Goal: Task Accomplishment & Management: Complete application form

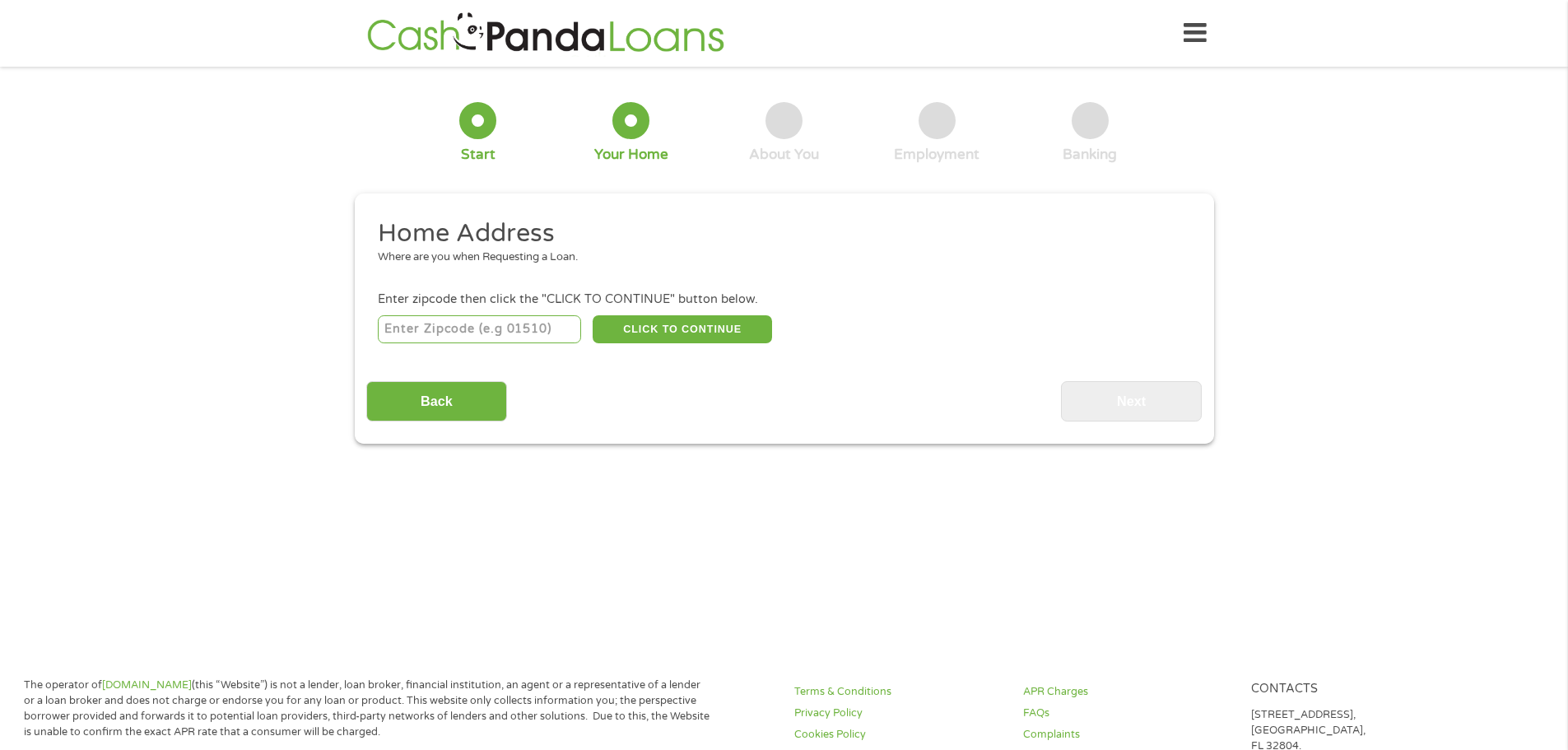
click at [467, 331] on input "number" at bounding box center [480, 329] width 203 height 28
type input "78003"
click at [642, 334] on button "CLICK TO CONTINUE" at bounding box center [683, 329] width 180 height 28
type input "78003"
type input "Bandera"
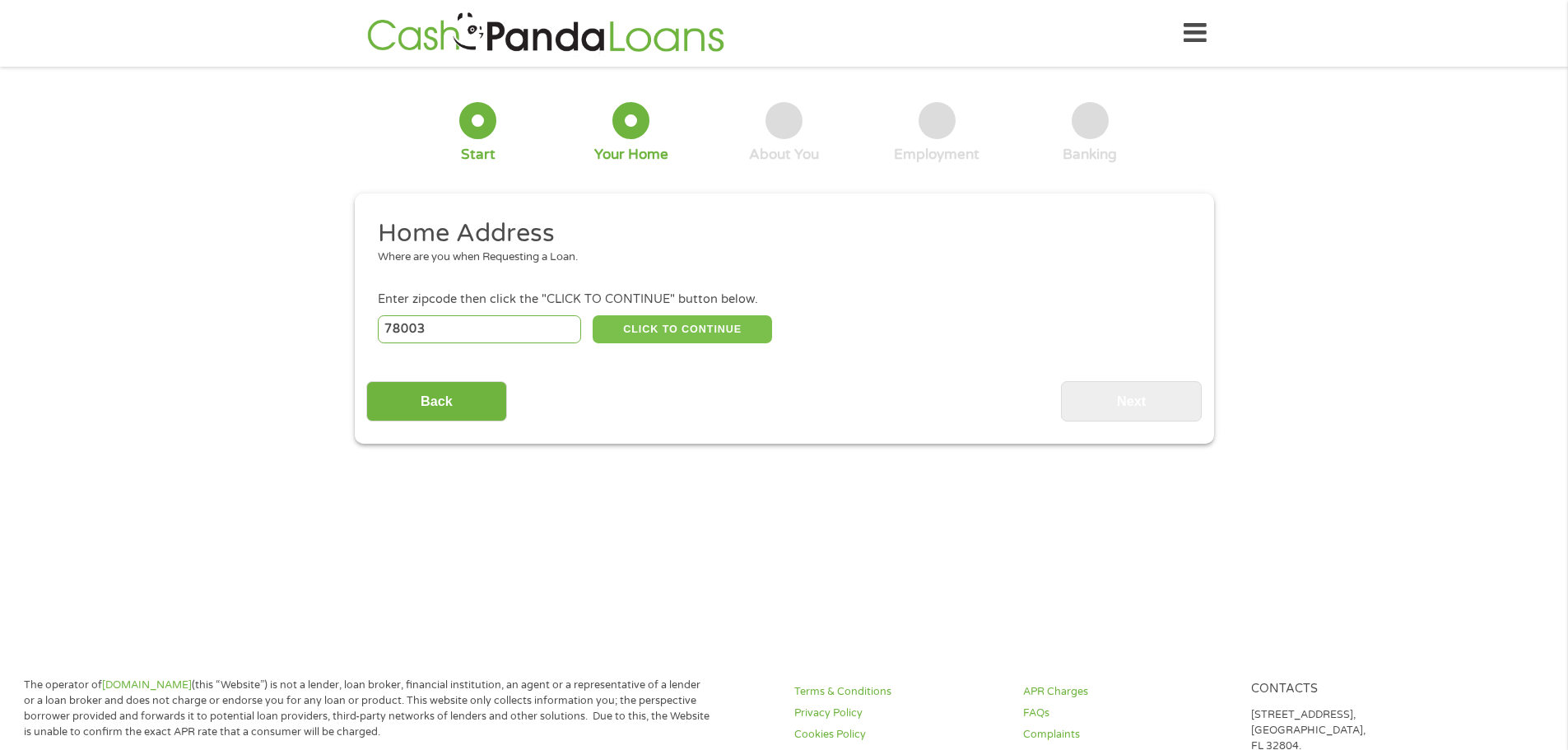
select select "[US_STATE]"
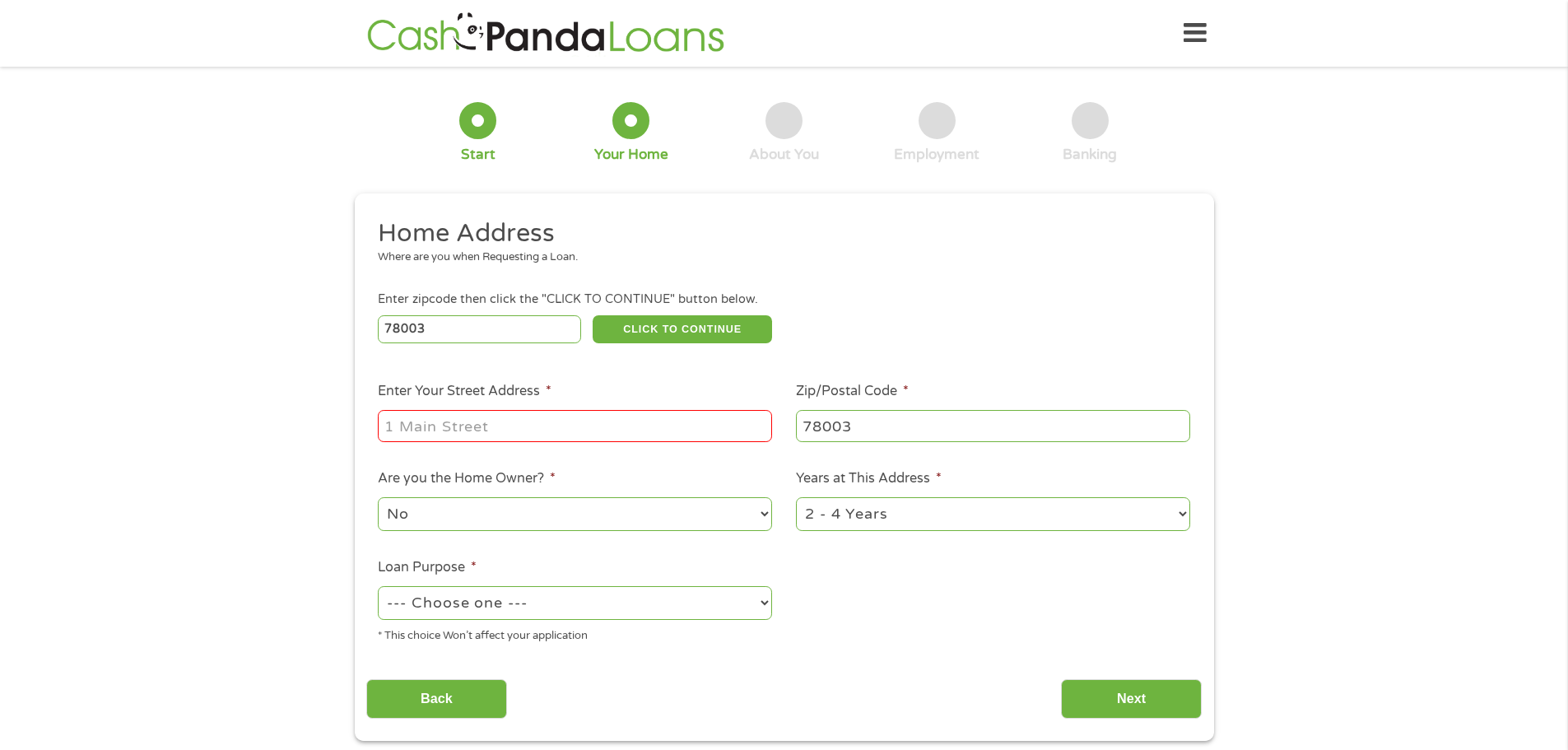
click at [503, 421] on input "Enter Your Street Address *" at bounding box center [575, 426] width 395 height 31
type input "[STREET_ADDRESS]"
click at [495, 517] on select "No Yes" at bounding box center [575, 514] width 395 height 34
click at [378, 497] on select "No Yes" at bounding box center [575, 514] width 395 height 34
click at [534, 600] on select "--- Choose one --- Pay Bills Debt Consolidation Home Improvement Major Purchase…" at bounding box center [575, 603] width 395 height 34
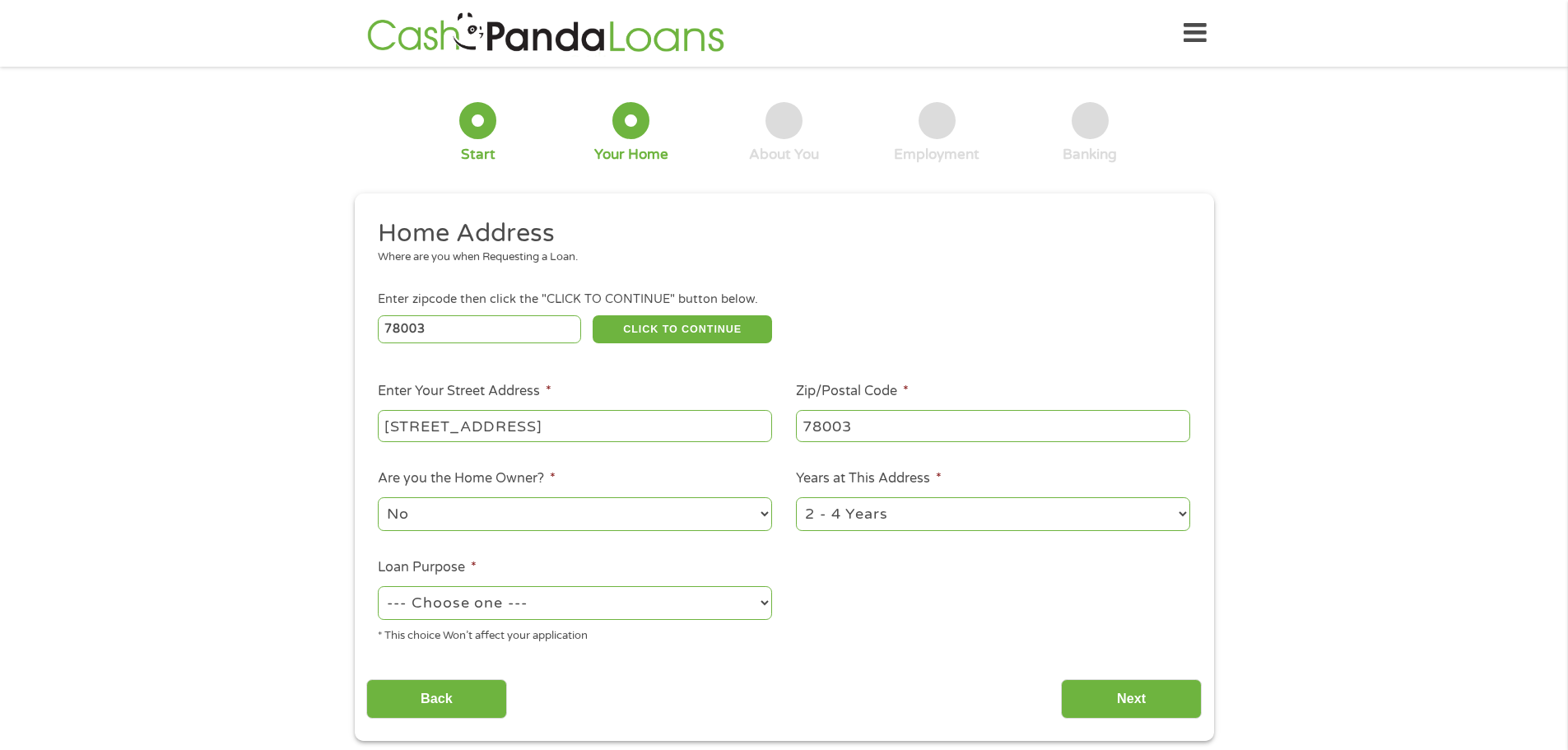
select select "other"
click at [378, 586] on select "--- Choose one --- Pay Bills Debt Consolidation Home Improvement Major Purchase…" at bounding box center [575, 603] width 395 height 34
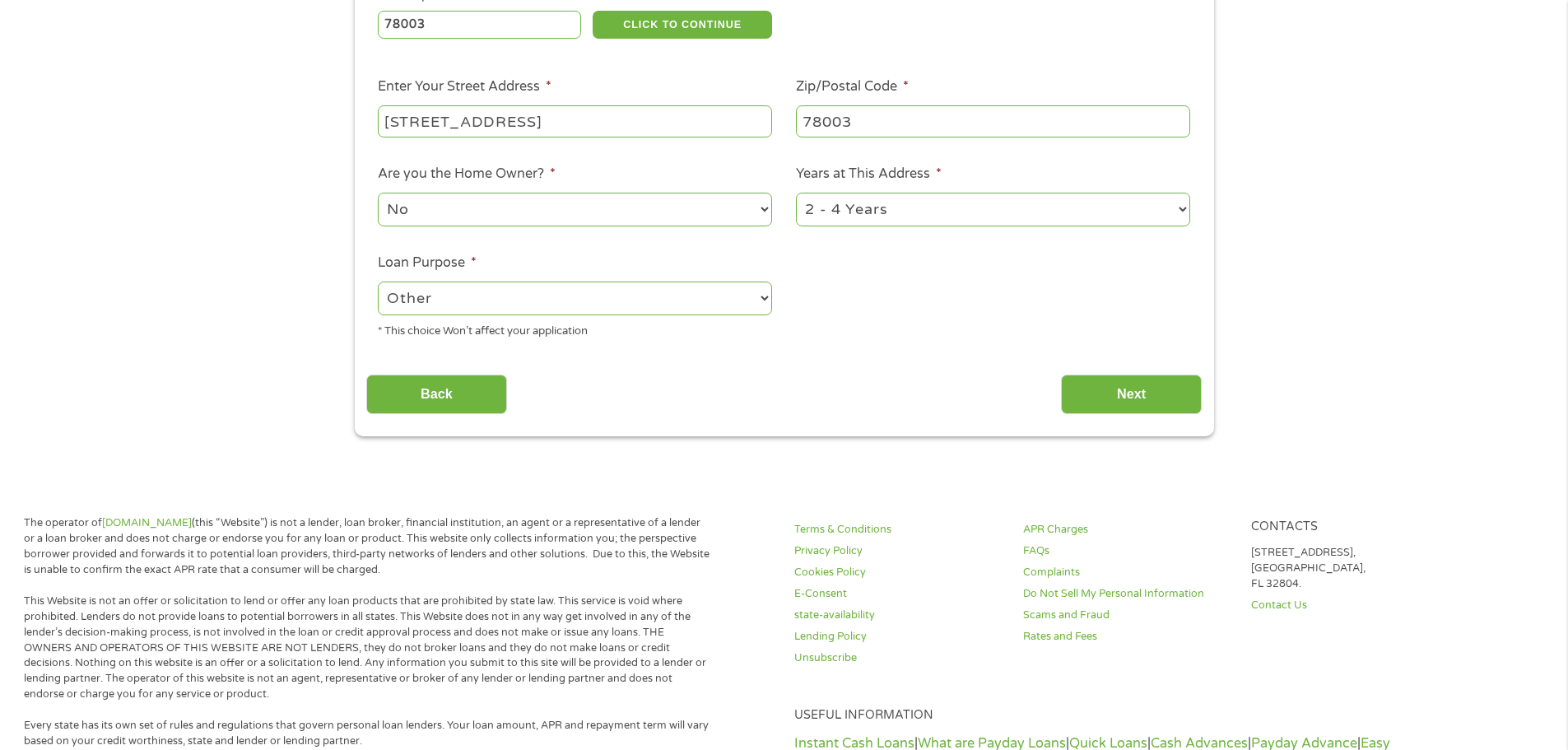
scroll to position [329, 0]
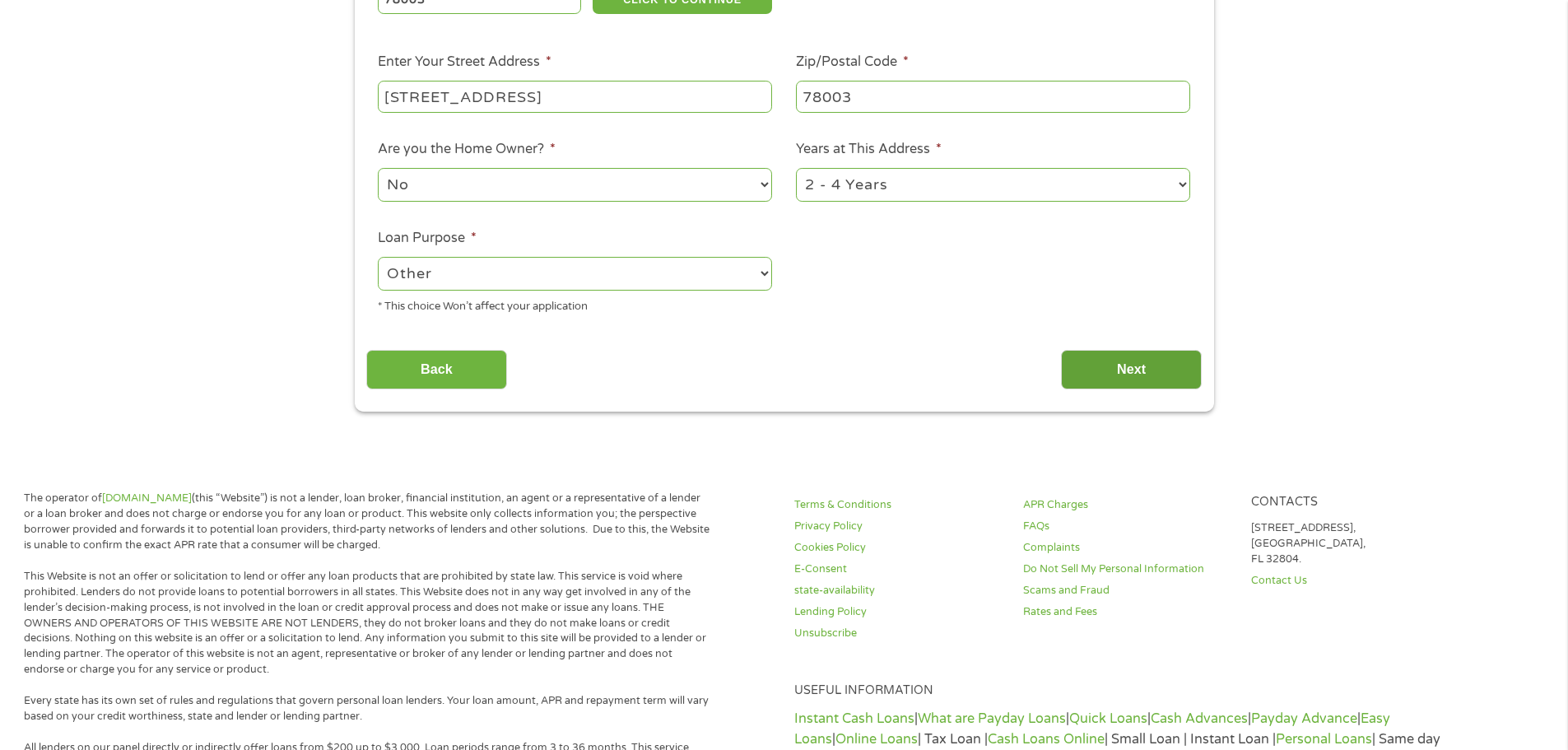
click at [1095, 369] on input "Next" at bounding box center [1131, 369] width 141 height 40
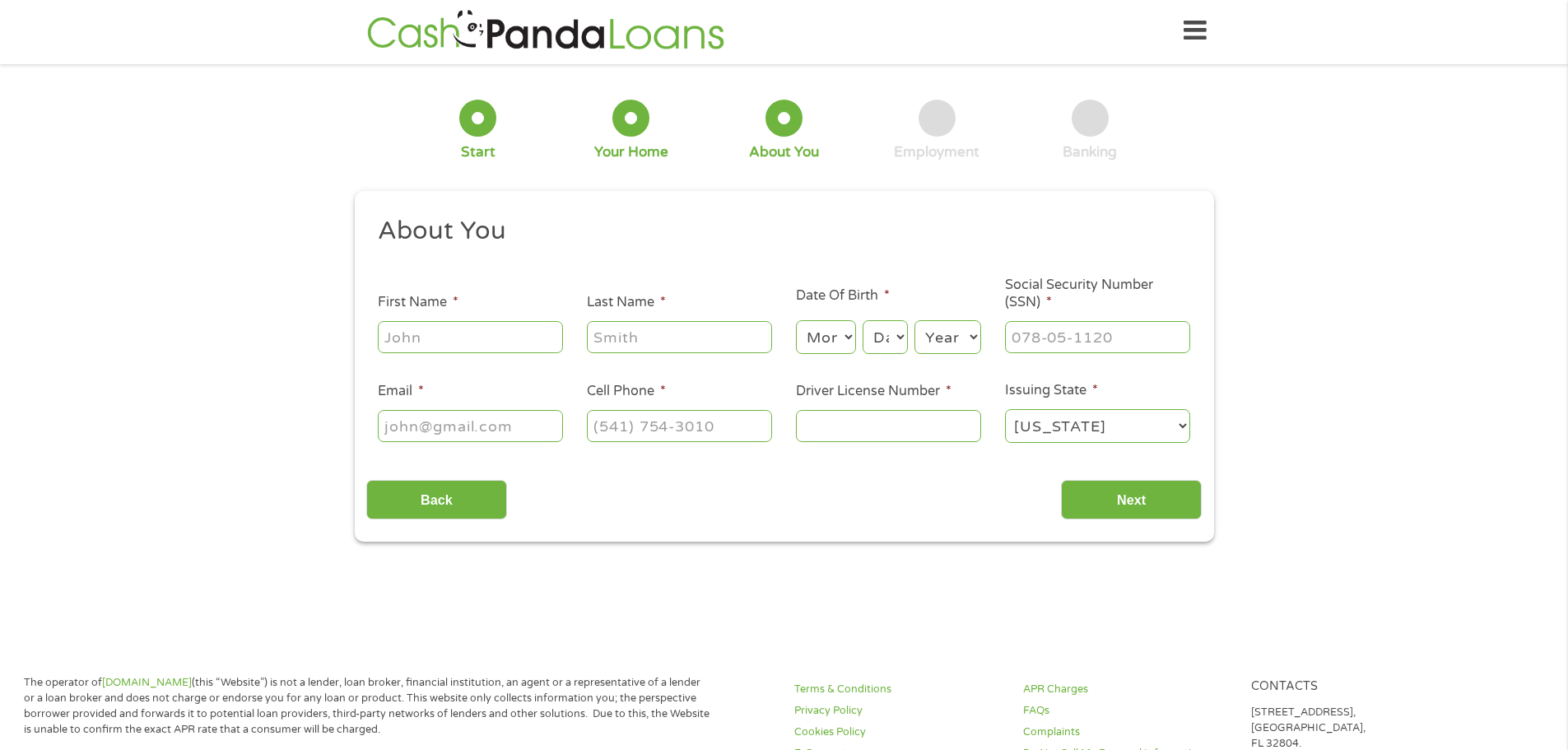
scroll to position [0, 0]
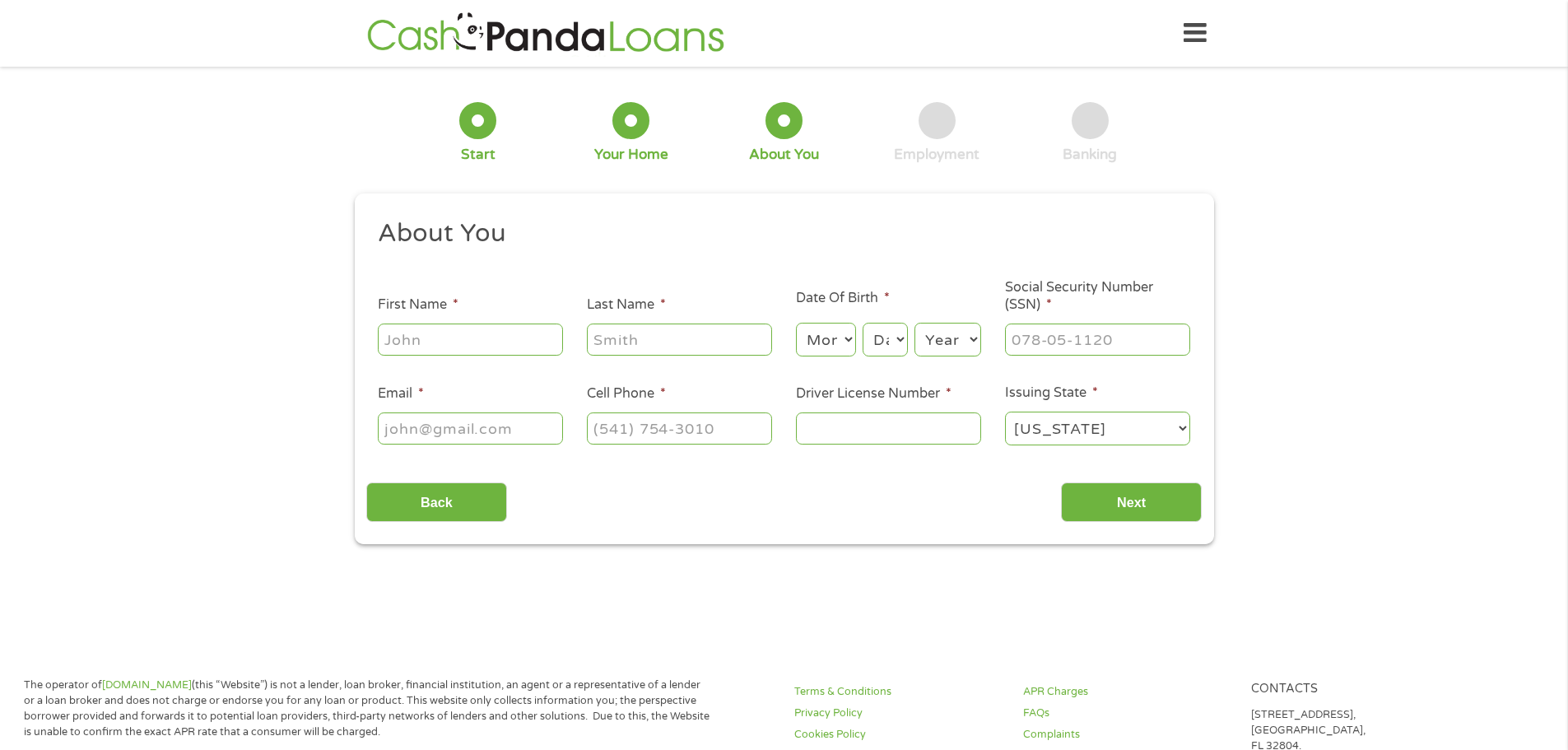
click at [463, 343] on input "First Name *" at bounding box center [471, 339] width 186 height 31
type input "[PERSON_NAME]"
click at [631, 338] on input "Last Name *" at bounding box center [680, 339] width 186 height 31
type input "[PERSON_NAME]"
click at [823, 327] on select "Month 1 2 3 4 5 6 7 8 9 10 11 12" at bounding box center [826, 339] width 61 height 34
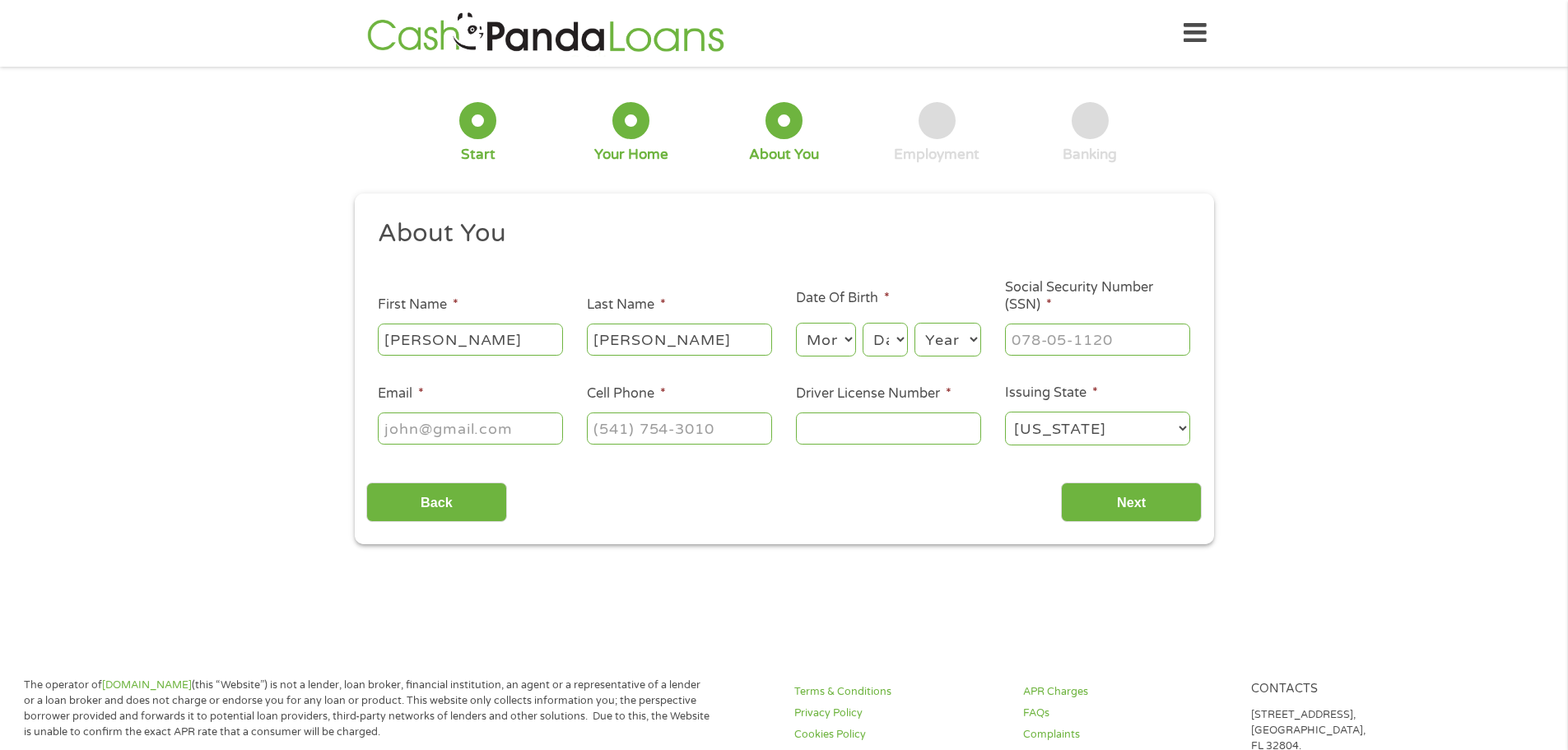
select select "9"
click at [796, 322] on select "Month 1 2 3 4 5 6 7 8 9 10 11 12" at bounding box center [826, 339] width 61 height 34
click at [891, 337] on select "Day 1 2 3 4 5 6 7 8 9 10 11 12 13 14 15 16 17 18 19 20 21 22 23 24 25 26 27 28 …" at bounding box center [884, 339] width 44 height 34
select select "4"
click at [863, 322] on select "Day 1 2 3 4 5 6 7 8 9 10 11 12 13 14 15 16 17 18 19 20 21 22 23 24 25 26 27 28 …" at bounding box center [884, 339] width 44 height 34
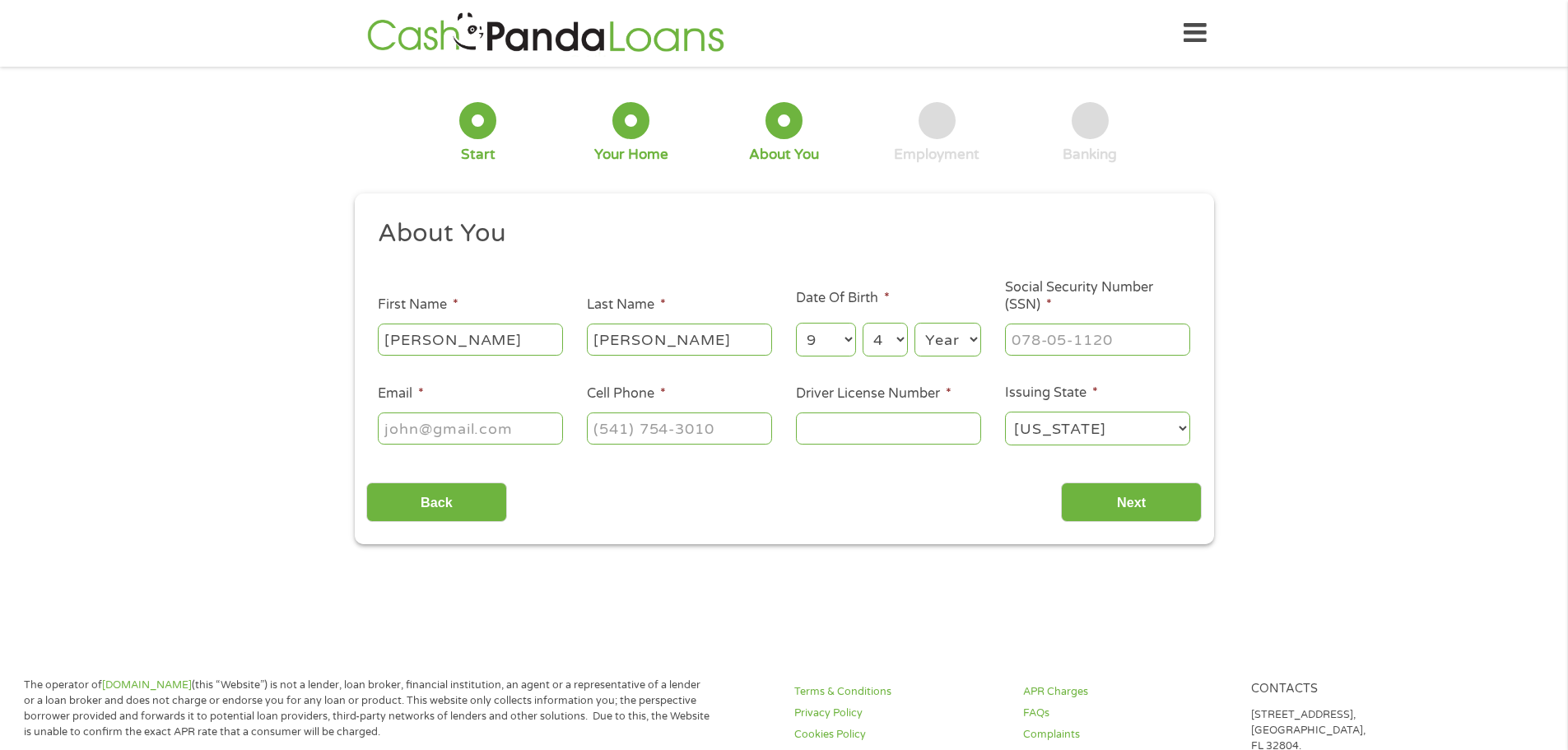
click at [946, 342] on select "Year [DATE] 2006 2005 2004 2003 2002 2001 2000 1999 1998 1997 1996 1995 1994 19…" at bounding box center [948, 339] width 66 height 34
select select "1975"
click at [914, 322] on select "Year [DATE] 2006 2005 2004 2003 2002 2001 2000 1999 1998 1997 1996 1995 1994 19…" at bounding box center [948, 339] width 66 height 34
click at [1065, 332] on input "___-__-____" at bounding box center [1098, 339] width 186 height 31
type input "467-89-4283"
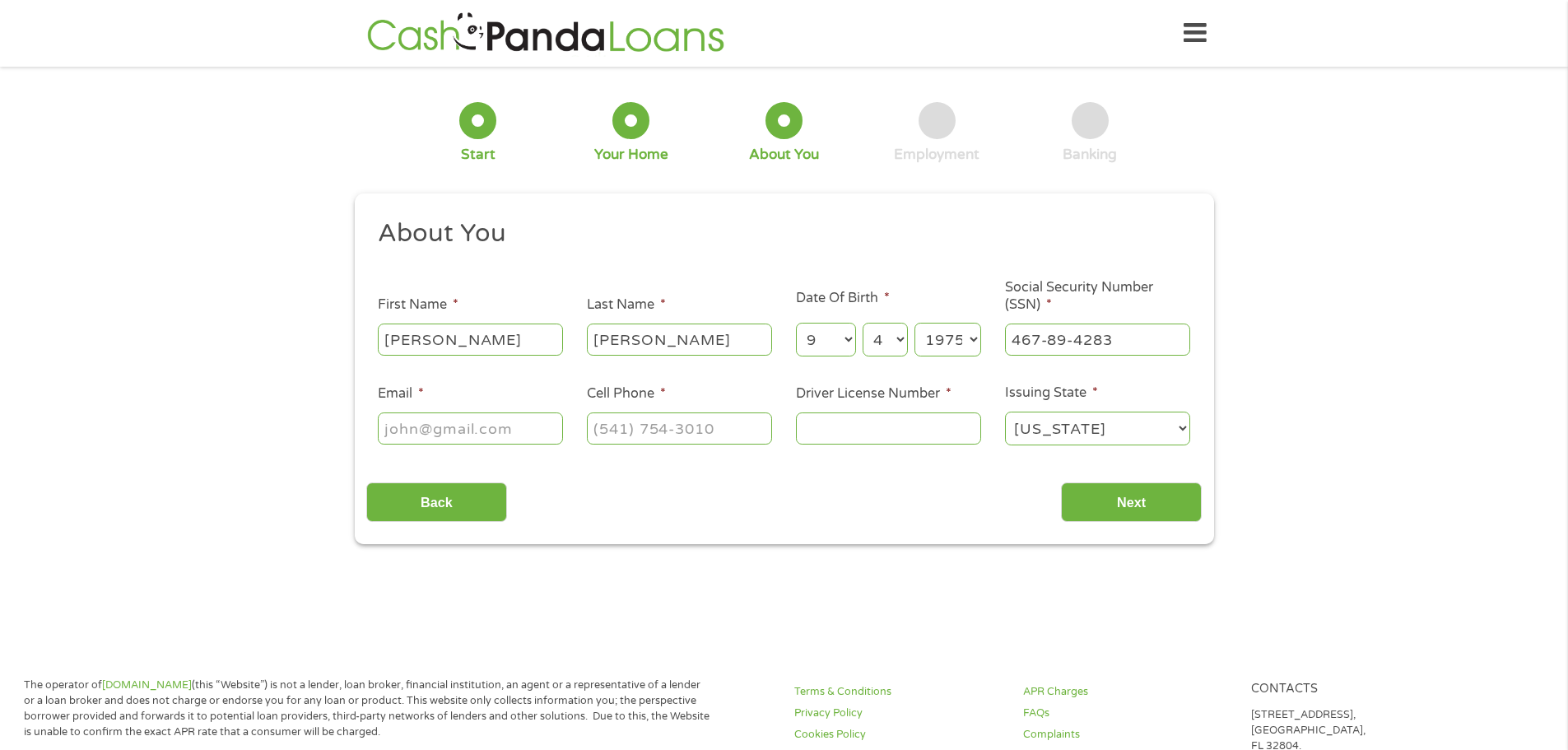
click at [446, 415] on input "Email *" at bounding box center [471, 428] width 186 height 31
type input "[EMAIL_ADDRESS][DOMAIN_NAME]"
click at [614, 430] on input "(___) ___-____" at bounding box center [680, 428] width 186 height 31
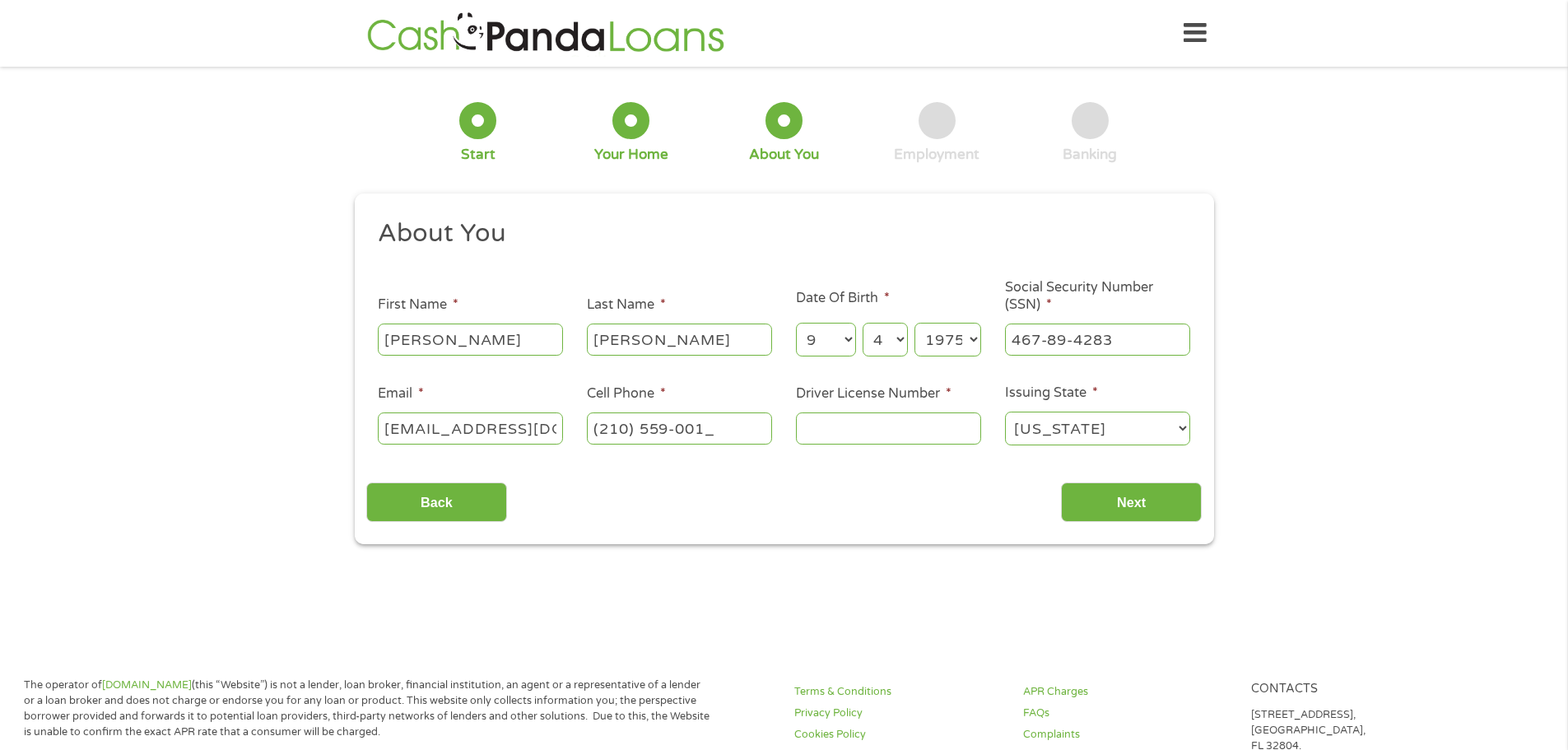
type input "[PHONE_NUMBER]"
click at [885, 415] on input "Driver License Number *" at bounding box center [889, 428] width 186 height 31
type input "03485374"
click at [814, 510] on div "Back Next" at bounding box center [784, 495] width 835 height 52
click at [1111, 492] on input "Next" at bounding box center [1131, 502] width 141 height 40
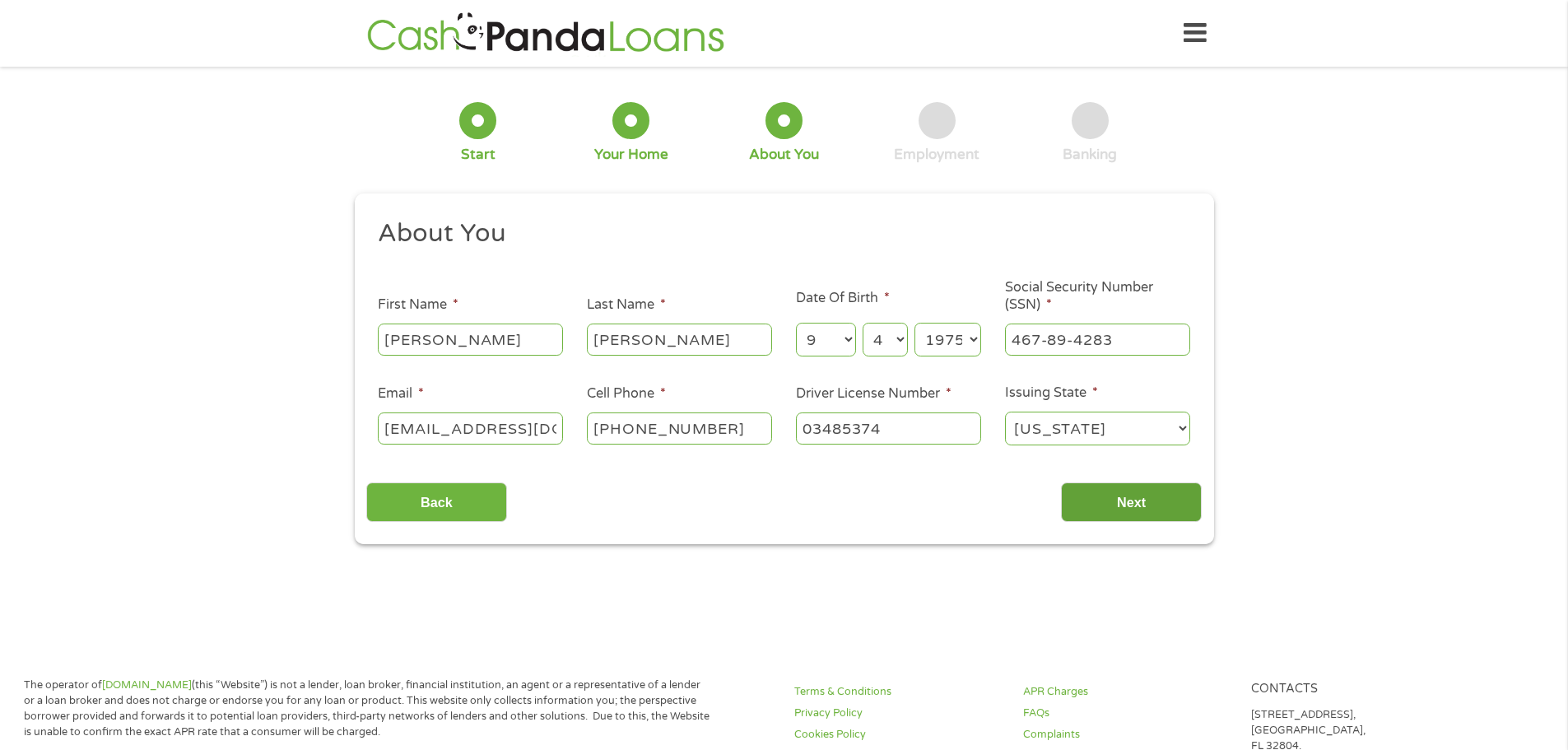
scroll to position [7, 7]
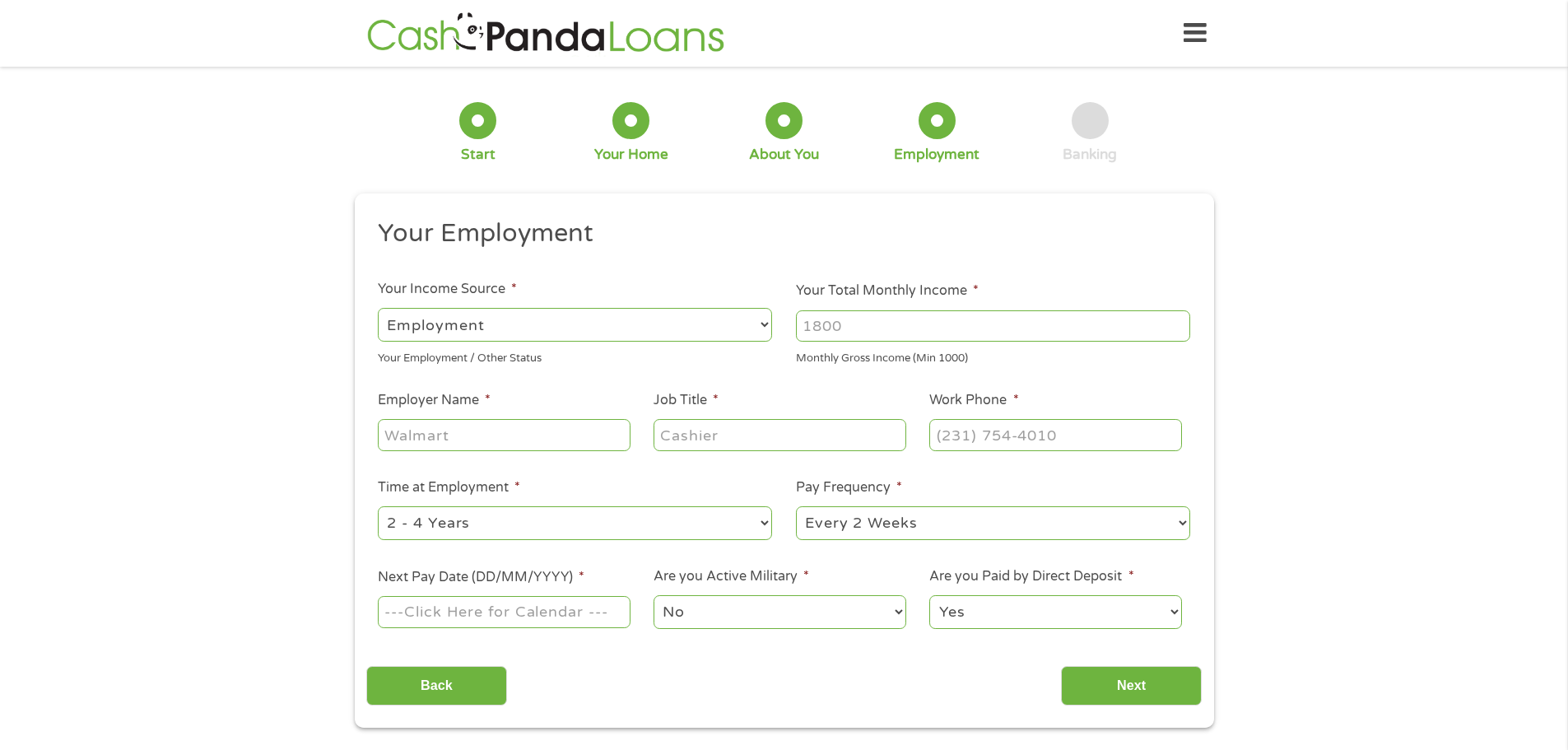
click at [876, 321] on input "Your Total Monthly Income *" at bounding box center [994, 326] width 395 height 31
type input "8500"
click at [526, 417] on div at bounding box center [504, 435] width 252 height 38
click at [515, 429] on input "Employer Name *" at bounding box center [504, 435] width 252 height 31
type input "Franklin Construction"
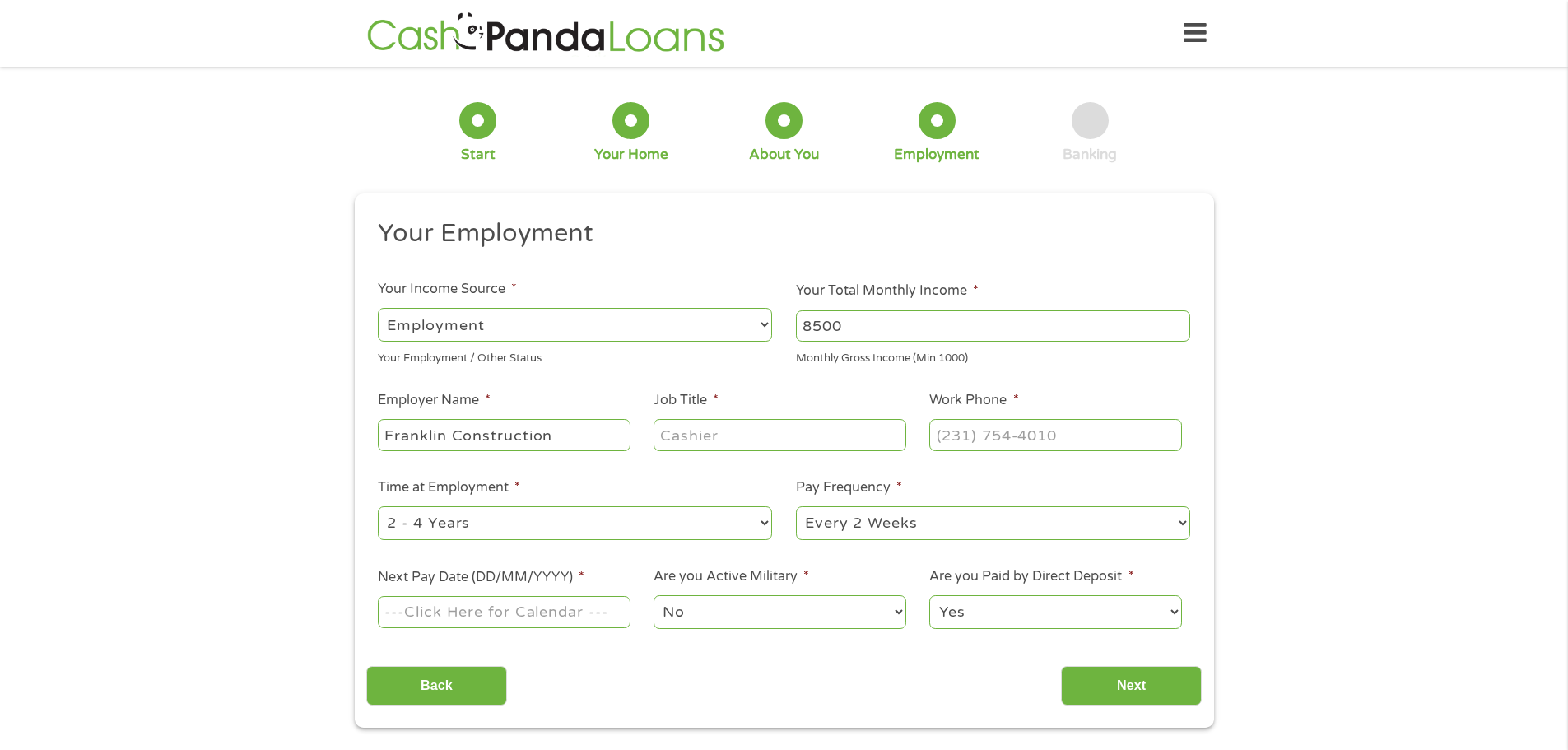
click at [686, 435] on input "Job Title *" at bounding box center [780, 435] width 252 height 31
click at [755, 438] on input "Project Manger" at bounding box center [780, 435] width 252 height 31
type input "Project Manager"
click at [967, 433] on input "(___) ___-____" at bounding box center [1055, 435] width 252 height 31
type input "[PHONE_NUMBER]"
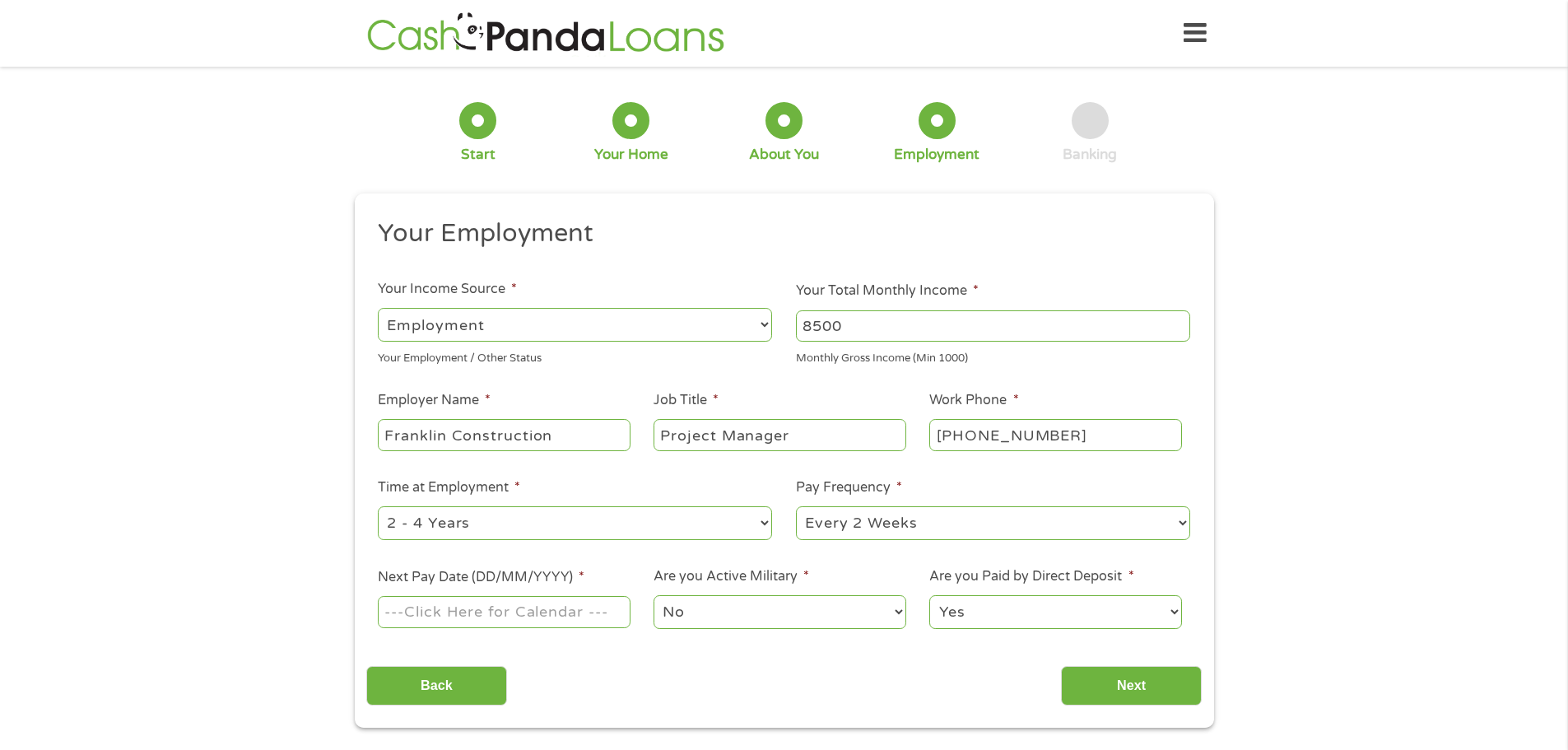
click at [849, 521] on select "--- Choose one --- Every 2 Weeks Every Week Monthly Semi-Monthly" at bounding box center [994, 522] width 395 height 34
select select "semimonthly"
click at [796, 506] on select "--- Choose one --- Every 2 Weeks Every Week Monthly Semi-Monthly" at bounding box center [994, 522] width 395 height 34
click at [530, 613] on input "Next Pay Date (DD/MM/YYYY) *" at bounding box center [504, 611] width 252 height 31
type input "[DATE]"
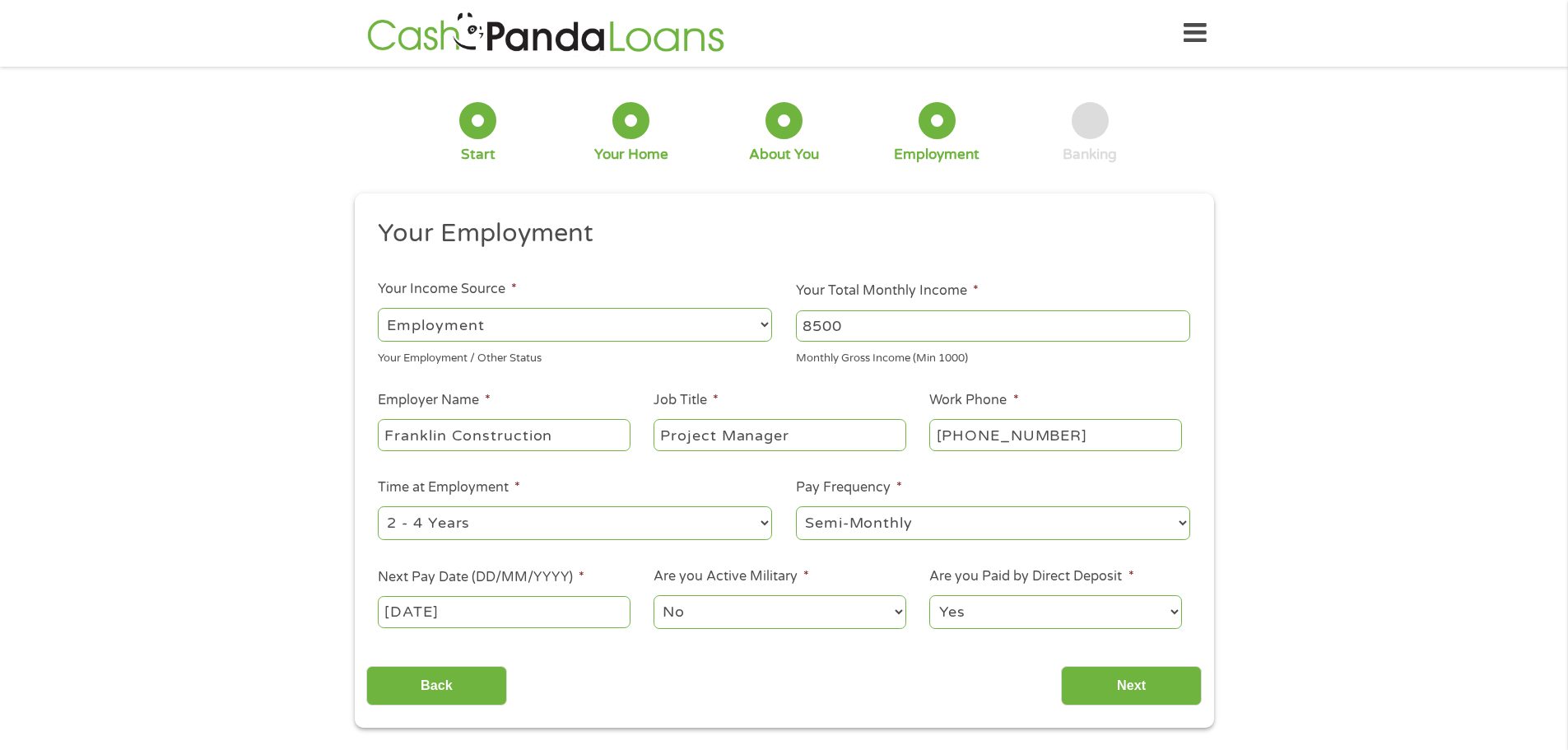
click at [994, 603] on select "Yes No" at bounding box center [1055, 611] width 252 height 34
click at [929, 595] on select "Yes No" at bounding box center [1055, 611] width 252 height 34
click at [1100, 687] on input "Next" at bounding box center [1131, 686] width 141 height 40
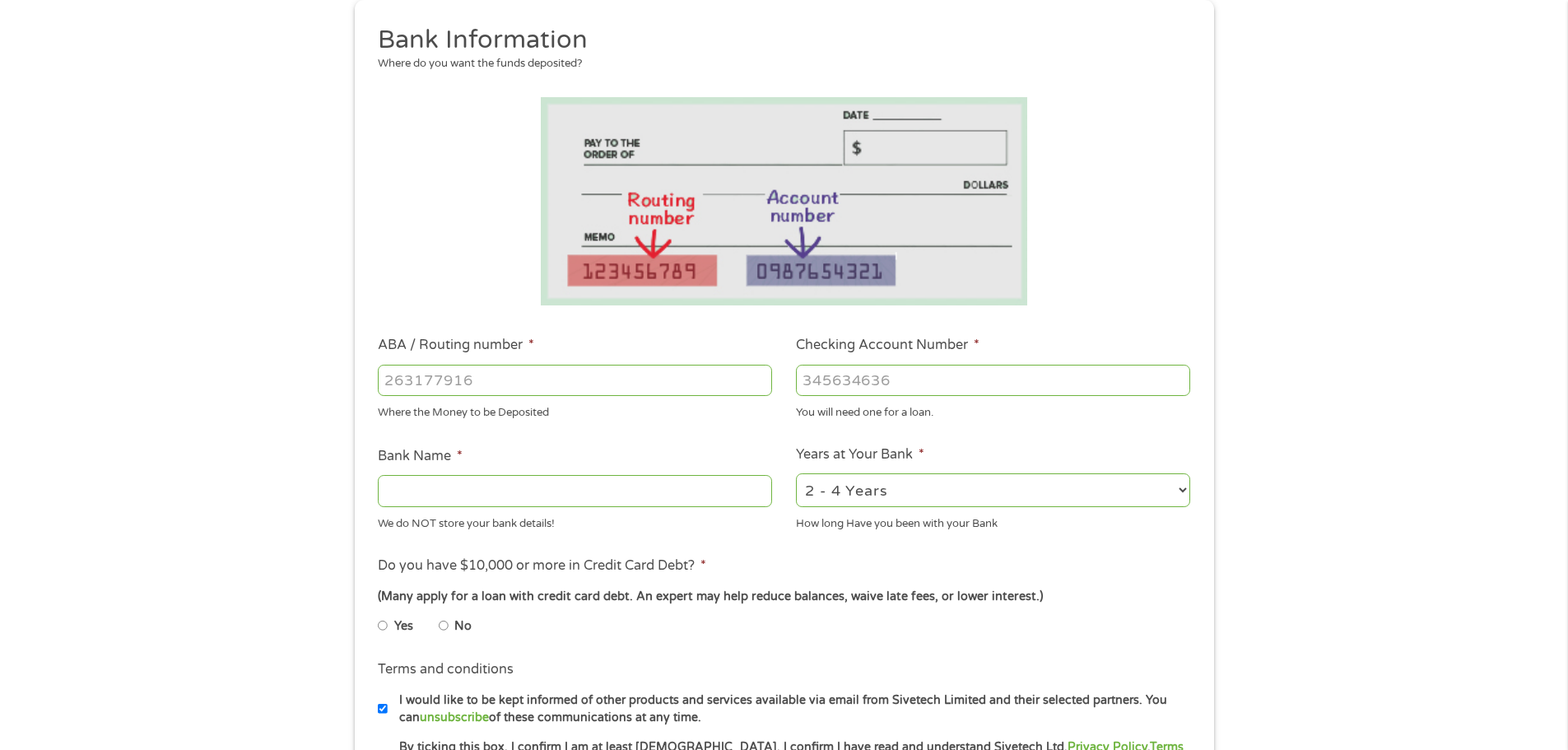
scroll to position [165, 0]
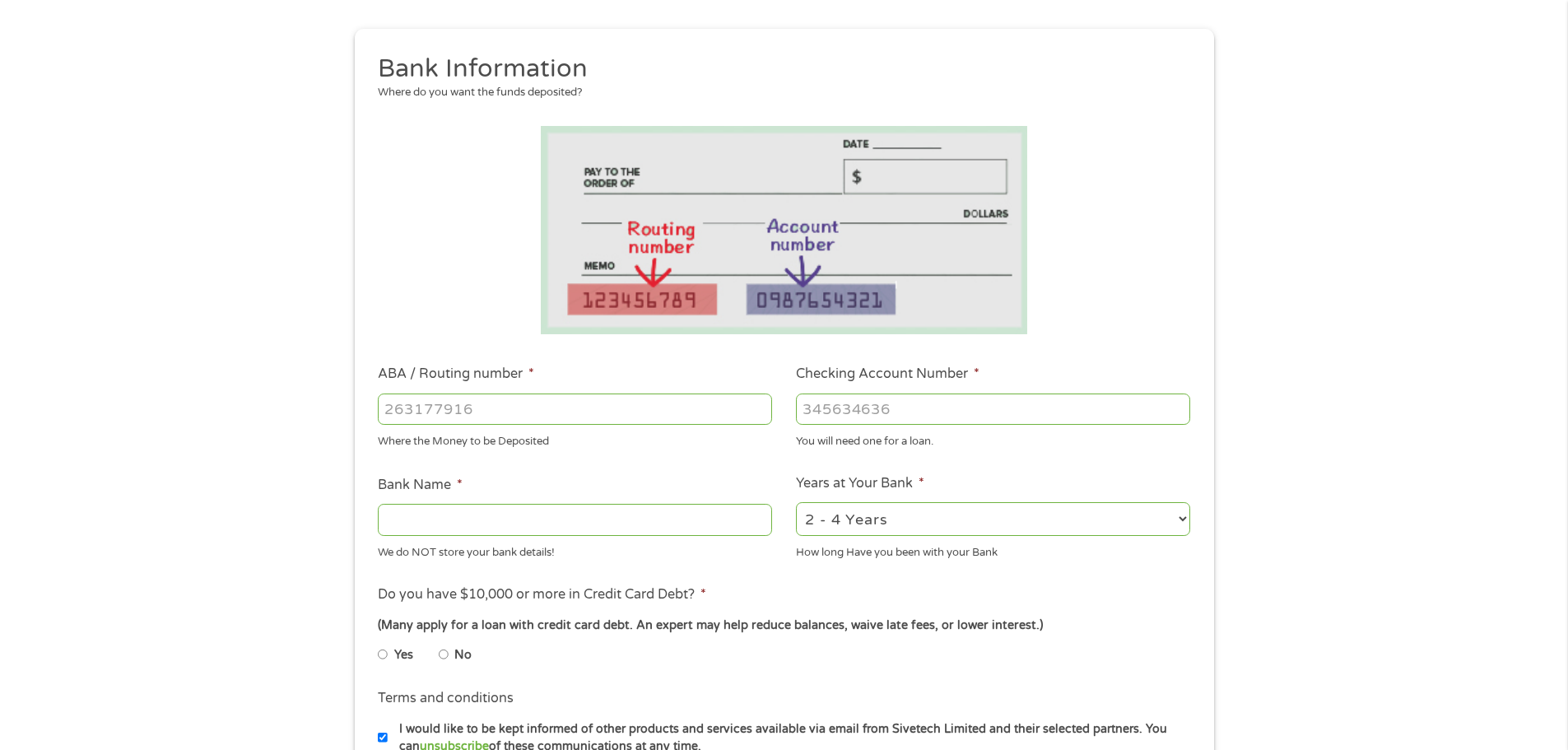
click at [536, 422] on input "ABA / Routing number *" at bounding box center [575, 409] width 395 height 31
click at [530, 408] on input "ABA / Routing number *" at bounding box center [575, 409] width 395 height 31
drag, startPoint x: 530, startPoint y: 408, endPoint x: 441, endPoint y: 405, distance: 89.1
click at [452, 407] on input "ABA / Routing number *" at bounding box center [575, 409] width 395 height 31
click at [431, 404] on input "ABA / Routing number *" at bounding box center [575, 409] width 395 height 31
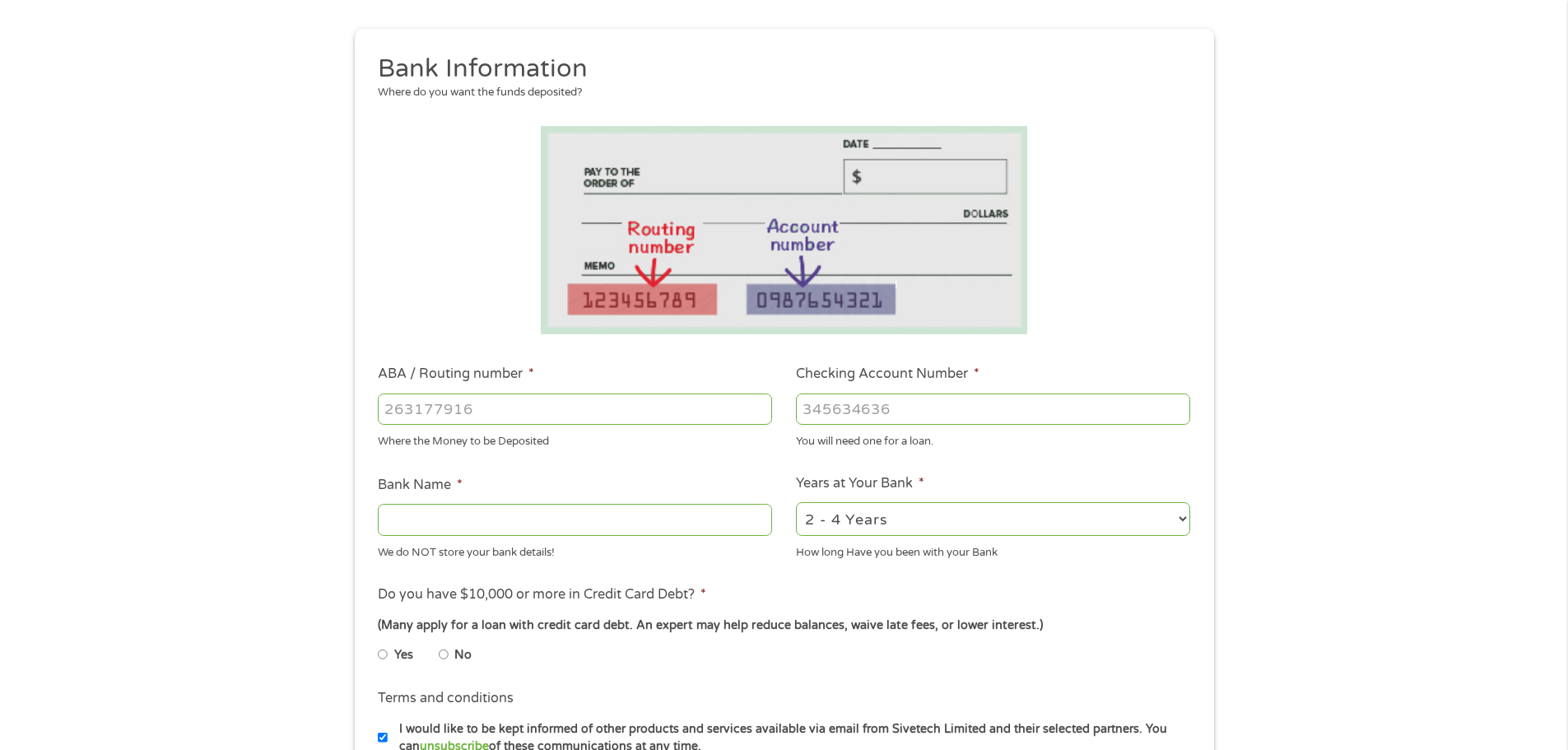
click at [446, 401] on input "ABA / Routing number *" at bounding box center [575, 409] width 395 height 31
type input "031101334"
type input "SoFi Bank, National Association"
type input "031101334"
click at [879, 411] on input "Checking Account Number *" at bounding box center [994, 409] width 395 height 31
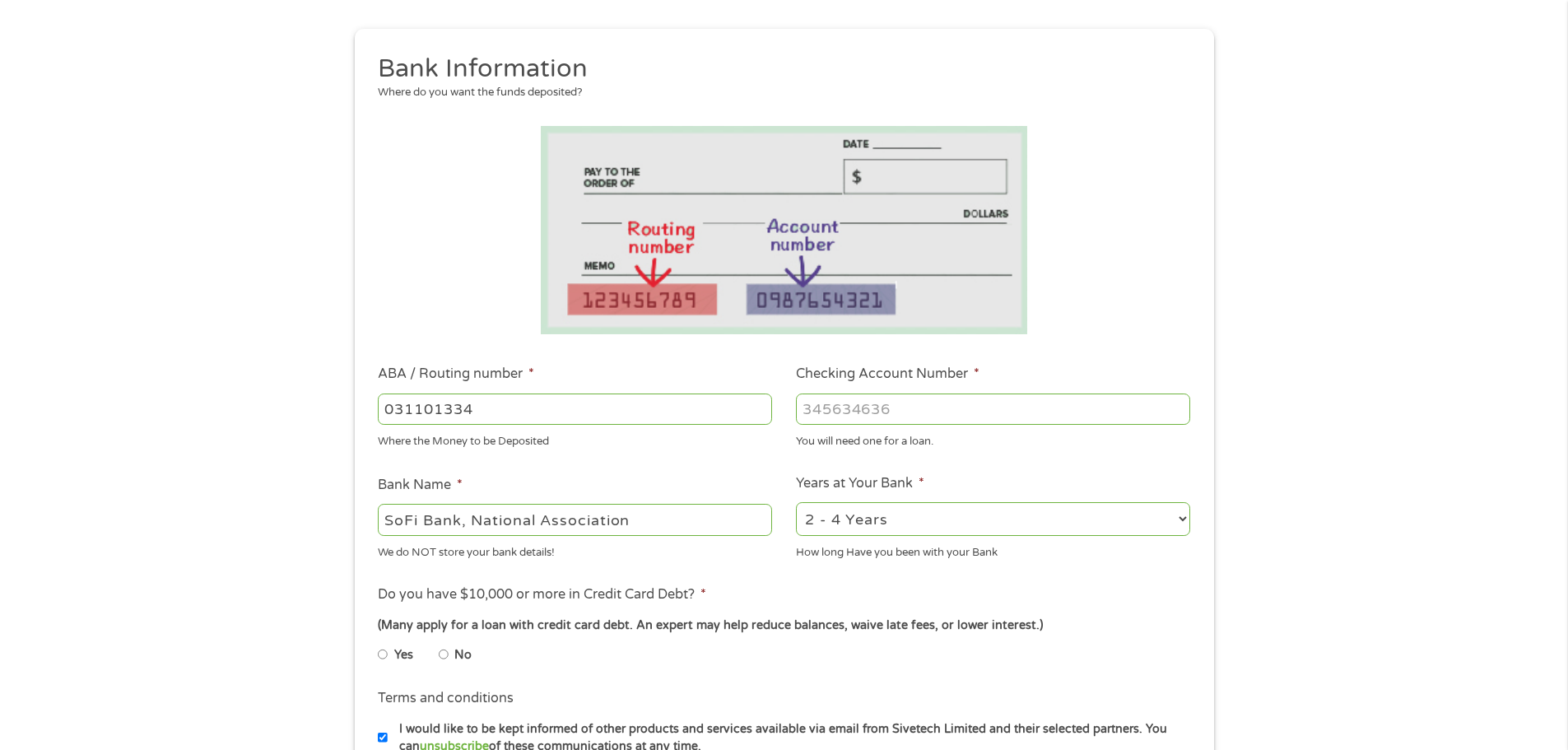
click at [860, 412] on input "Checking Account Number *" at bounding box center [994, 409] width 395 height 31
click at [911, 399] on input "Checking Account Number *" at bounding box center [994, 409] width 395 height 31
type input "411015642819"
click at [747, 444] on div "Where the Money to be Deposited" at bounding box center [575, 438] width 395 height 22
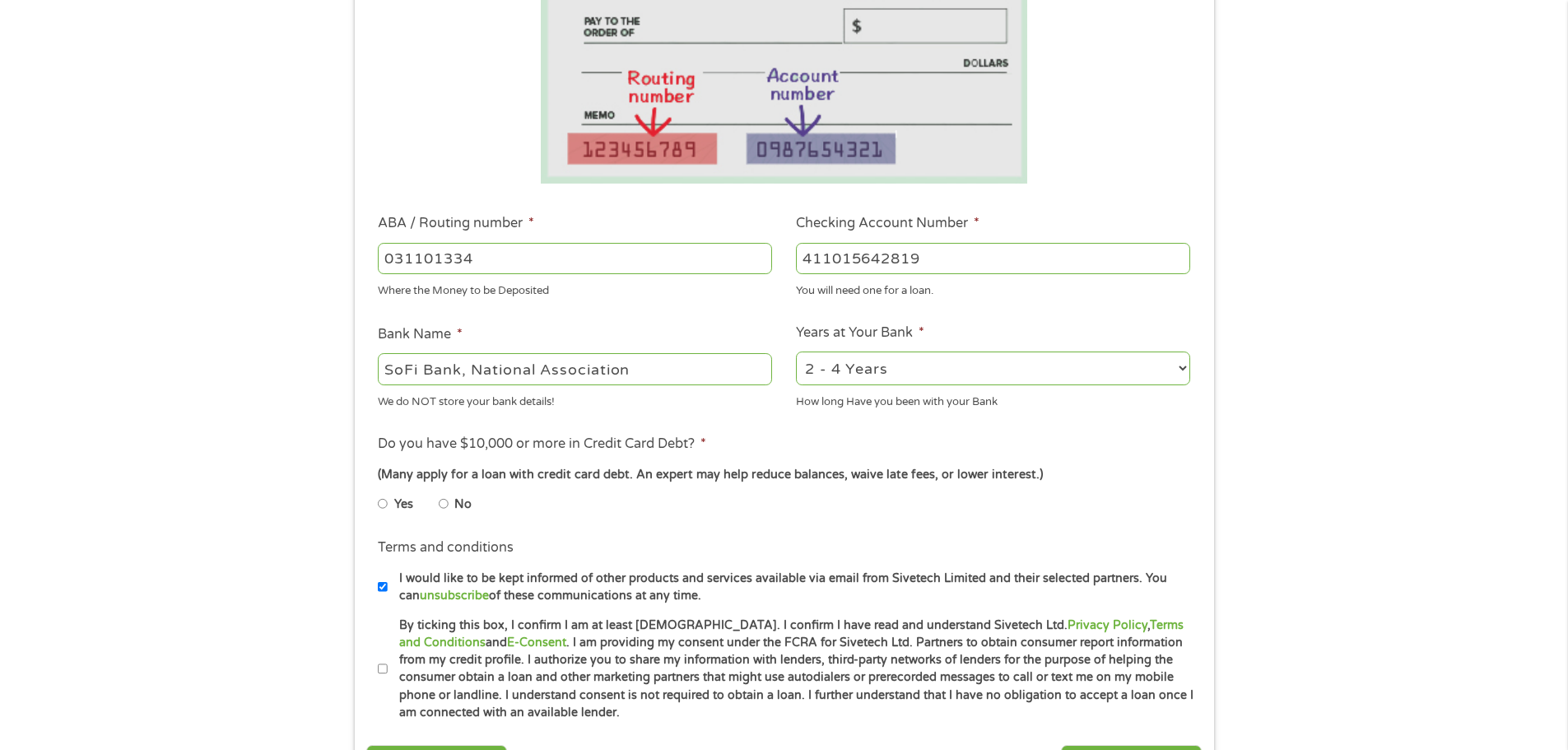
scroll to position [329, 0]
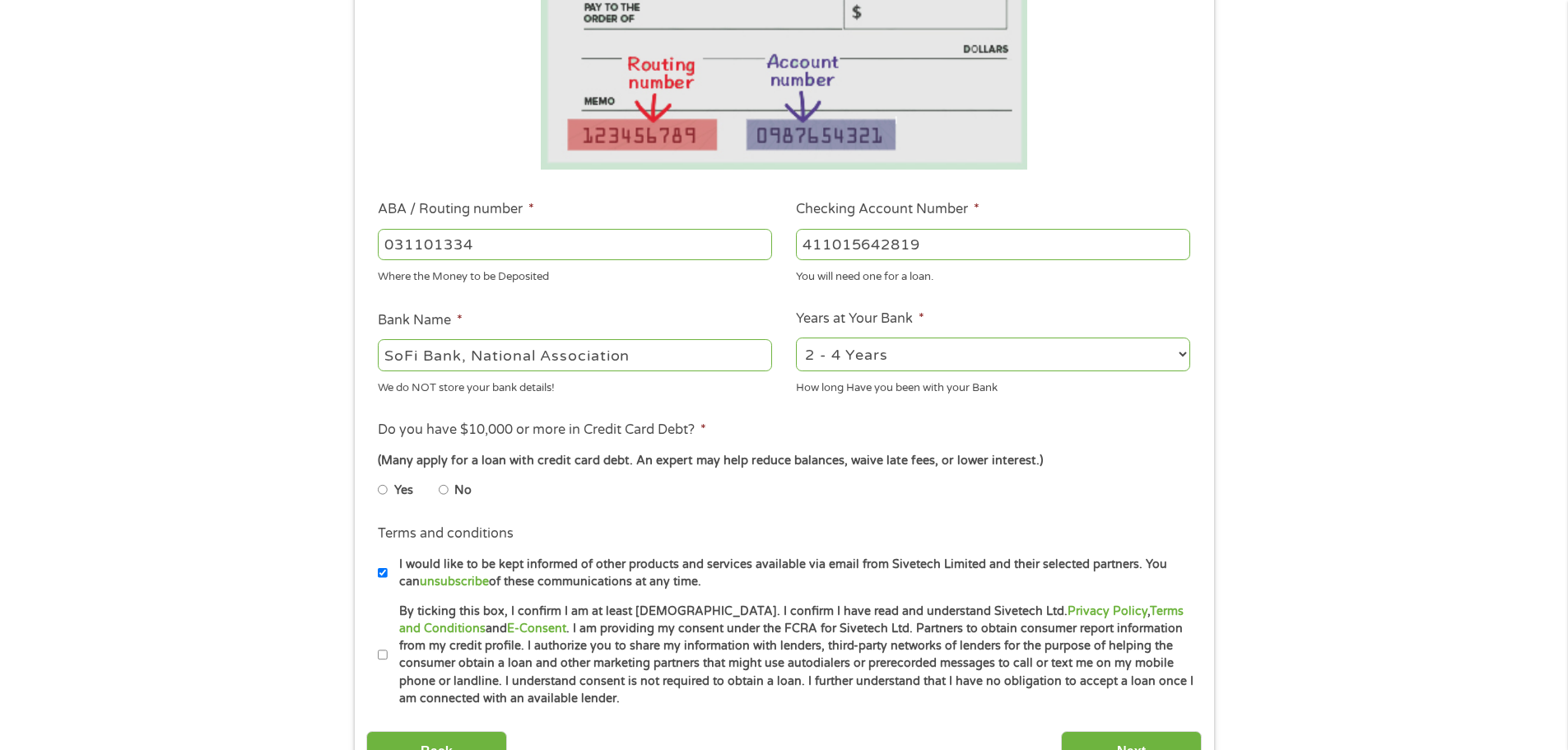
click at [445, 485] on input "No" at bounding box center [444, 489] width 10 height 26
radio input "true"
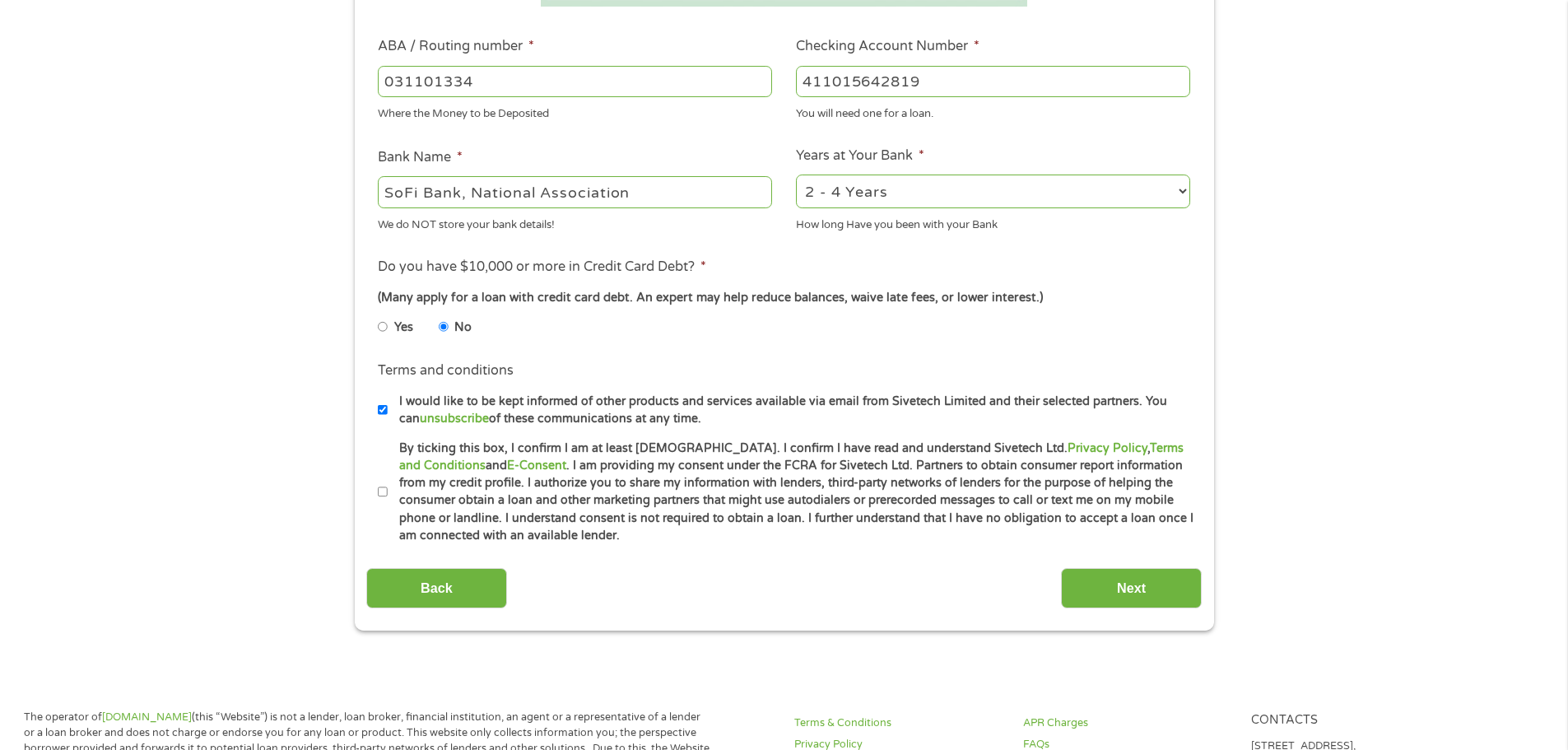
scroll to position [494, 0]
click at [380, 407] on input "I would like to be kept informed of other products and services available via e…" at bounding box center [383, 407] width 10 height 26
checkbox input "false"
click at [389, 489] on label "By ticking this box, I confirm I am at least [DEMOGRAPHIC_DATA]. I confirm I ha…" at bounding box center [791, 490] width 808 height 105
click at [388, 489] on input "By ticking this box, I confirm I am at least [DEMOGRAPHIC_DATA]. I confirm I ha…" at bounding box center [383, 490] width 10 height 26
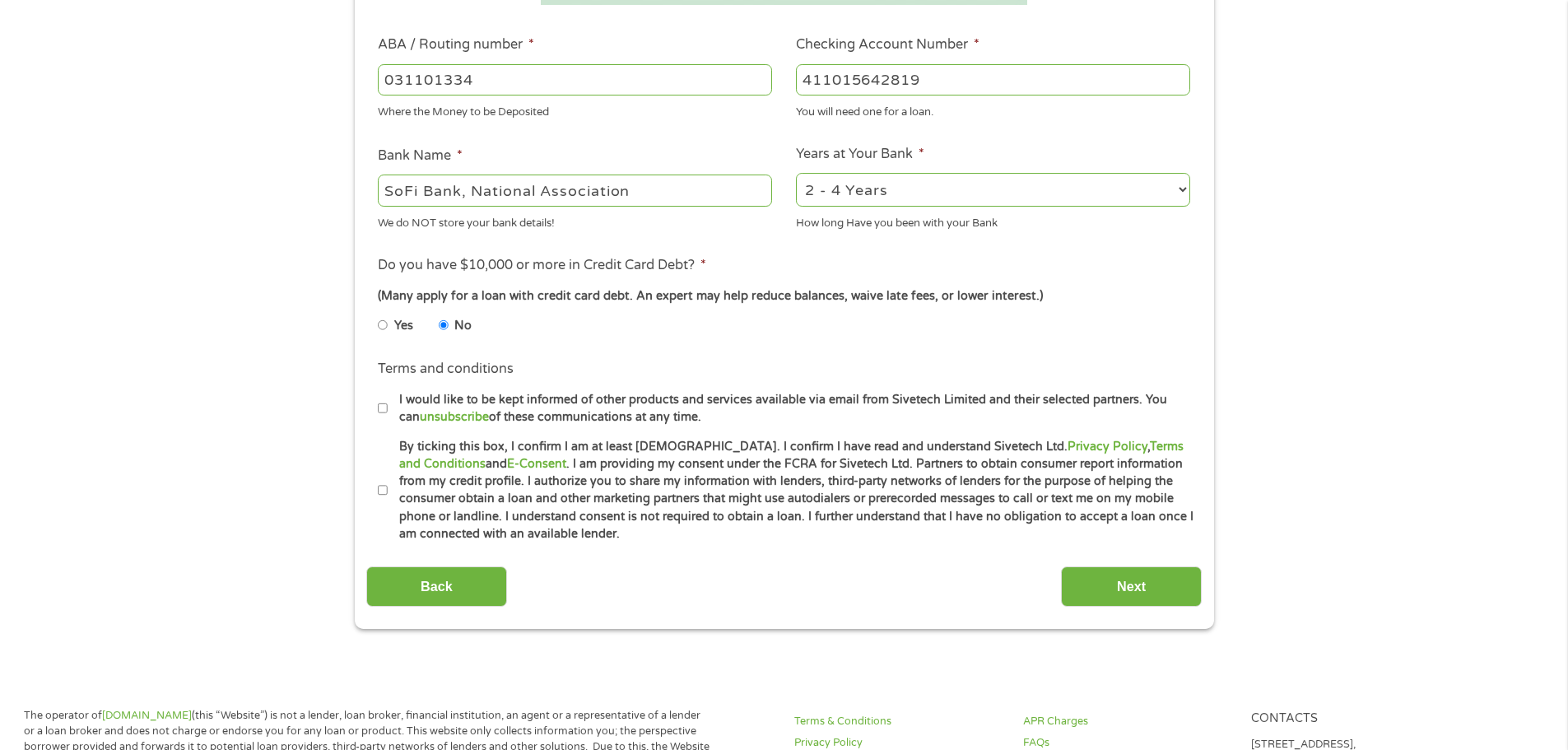
checkbox input "true"
click at [1170, 581] on input "Next" at bounding box center [1131, 586] width 141 height 40
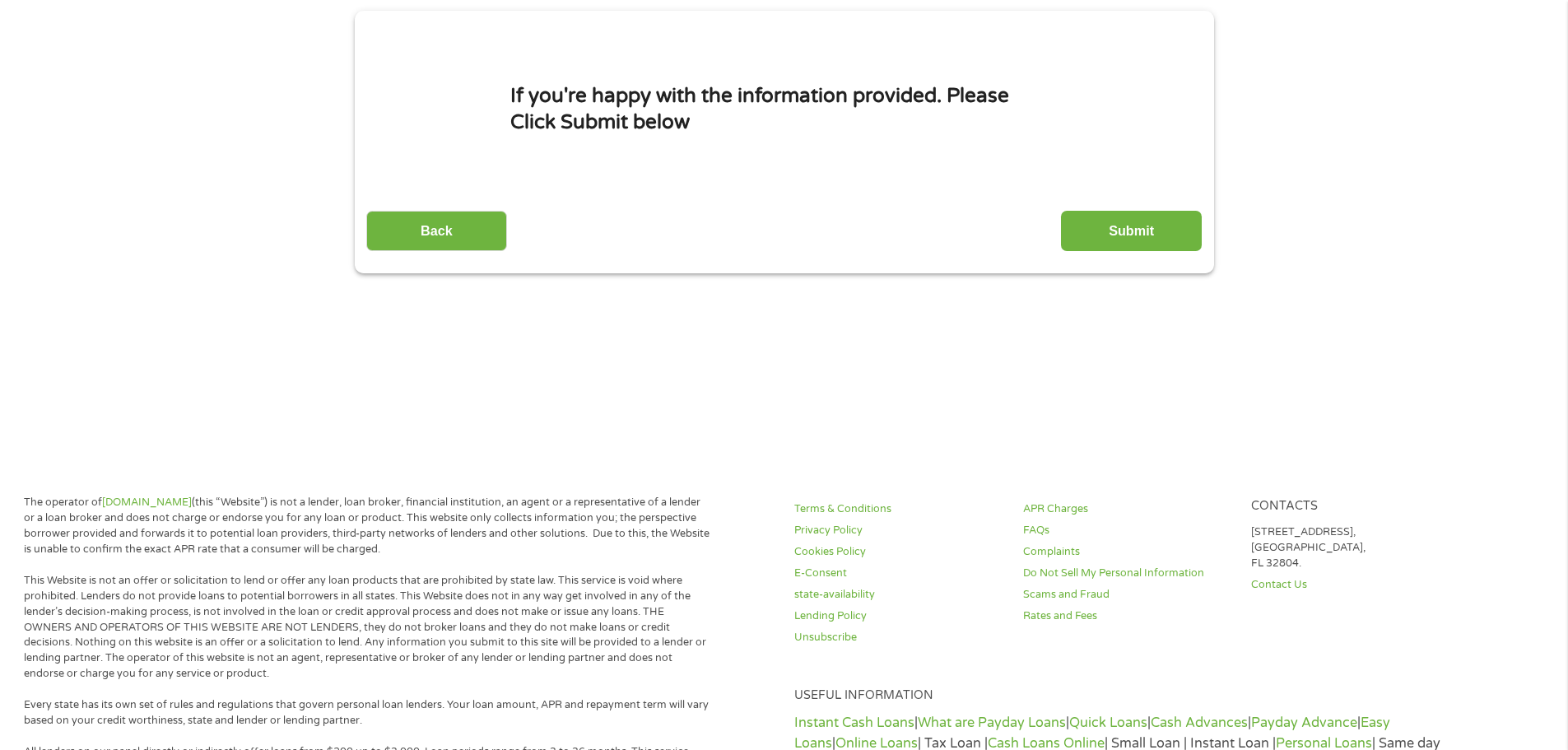
scroll to position [0, 0]
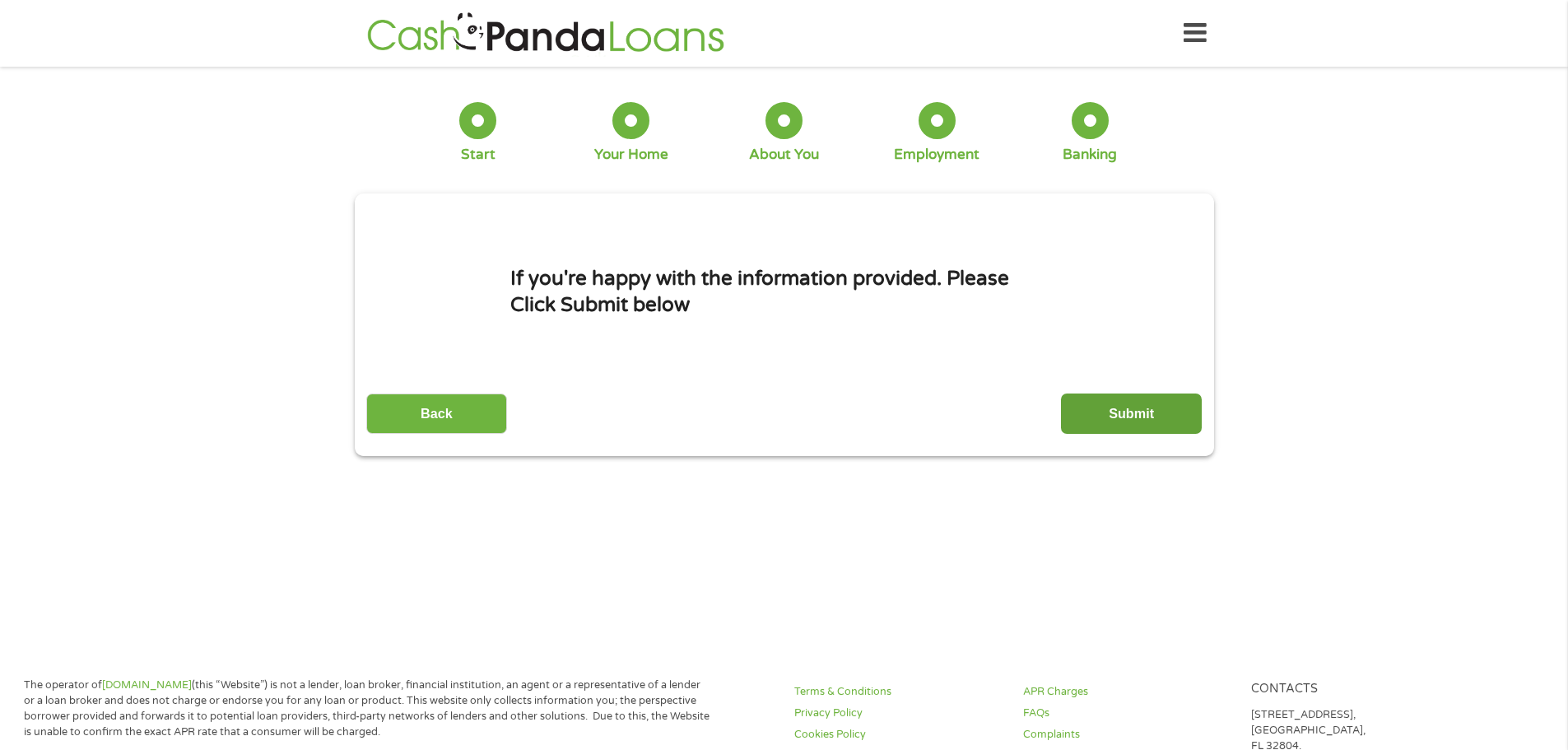
click at [1112, 400] on input "Submit" at bounding box center [1131, 413] width 141 height 40
